Goal: Register for event/course

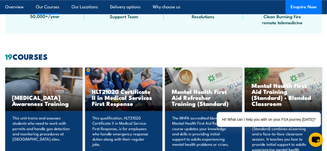
scroll to position [367, 0]
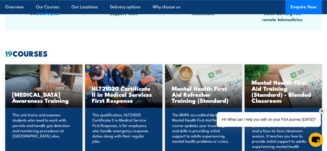
click at [322, 111] on div "✕" at bounding box center [322, 111] width 6 height 6
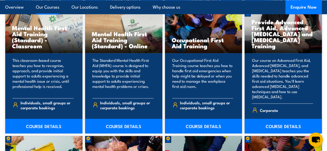
scroll to position [551, 0]
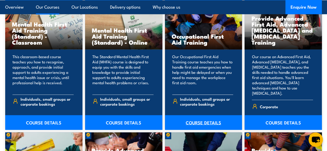
click at [197, 115] on link "COURSE DETAILS" at bounding box center [203, 122] width 77 height 15
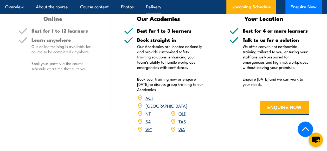
scroll to position [798, 0]
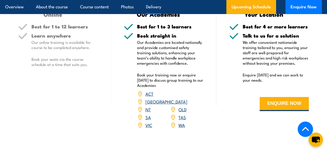
click at [180, 123] on link "WA" at bounding box center [181, 124] width 6 height 6
